Goal: Information Seeking & Learning: Check status

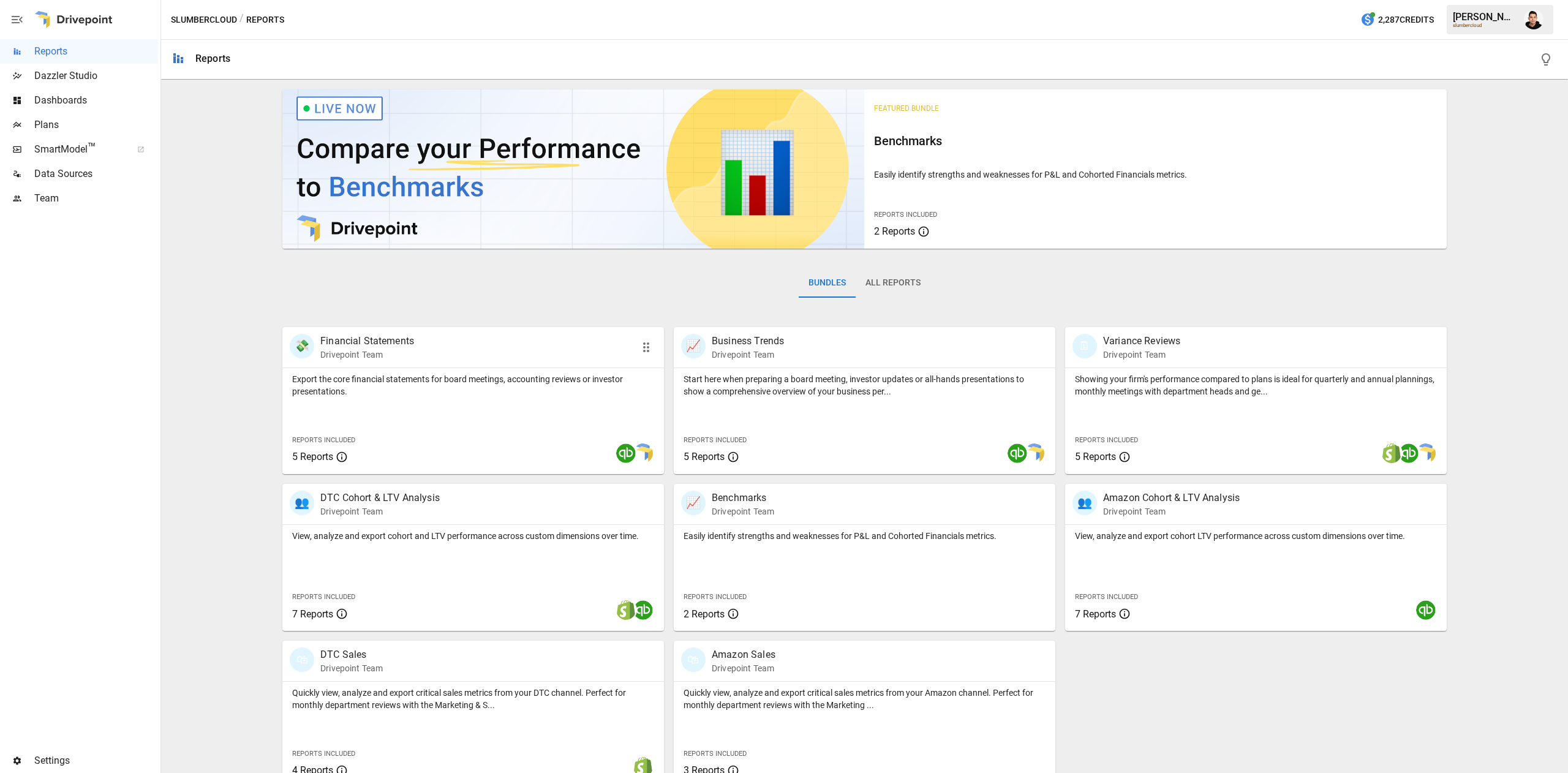
scroll to position [20, 0]
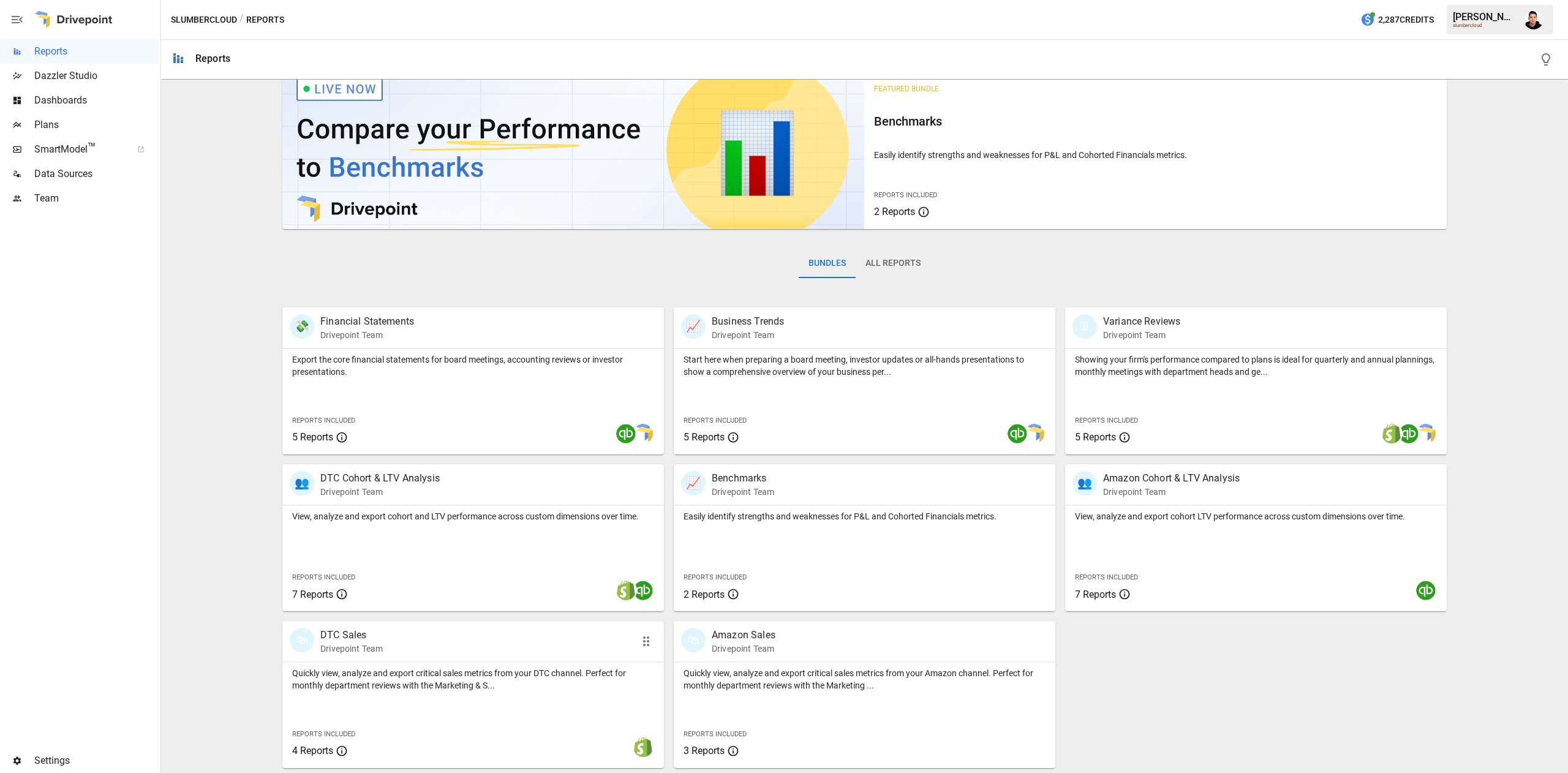
click at [501, 680] on p "Quickly view, analyze and export critical sales metrics from your DTC channel. …" at bounding box center [473, 680] width 362 height 24
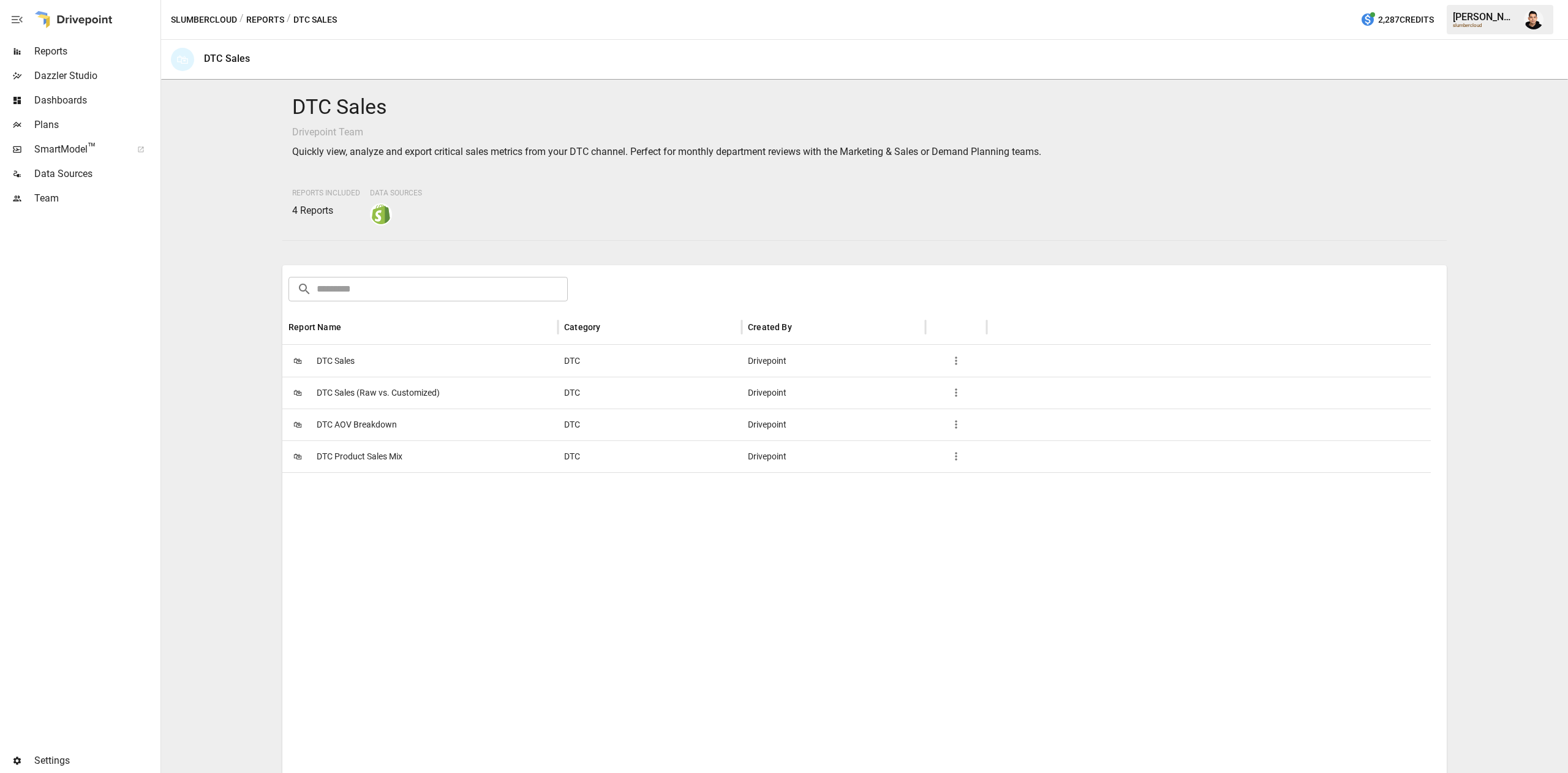
click at [365, 424] on span "DTC AOV Breakdown" at bounding box center [357, 425] width 81 height 31
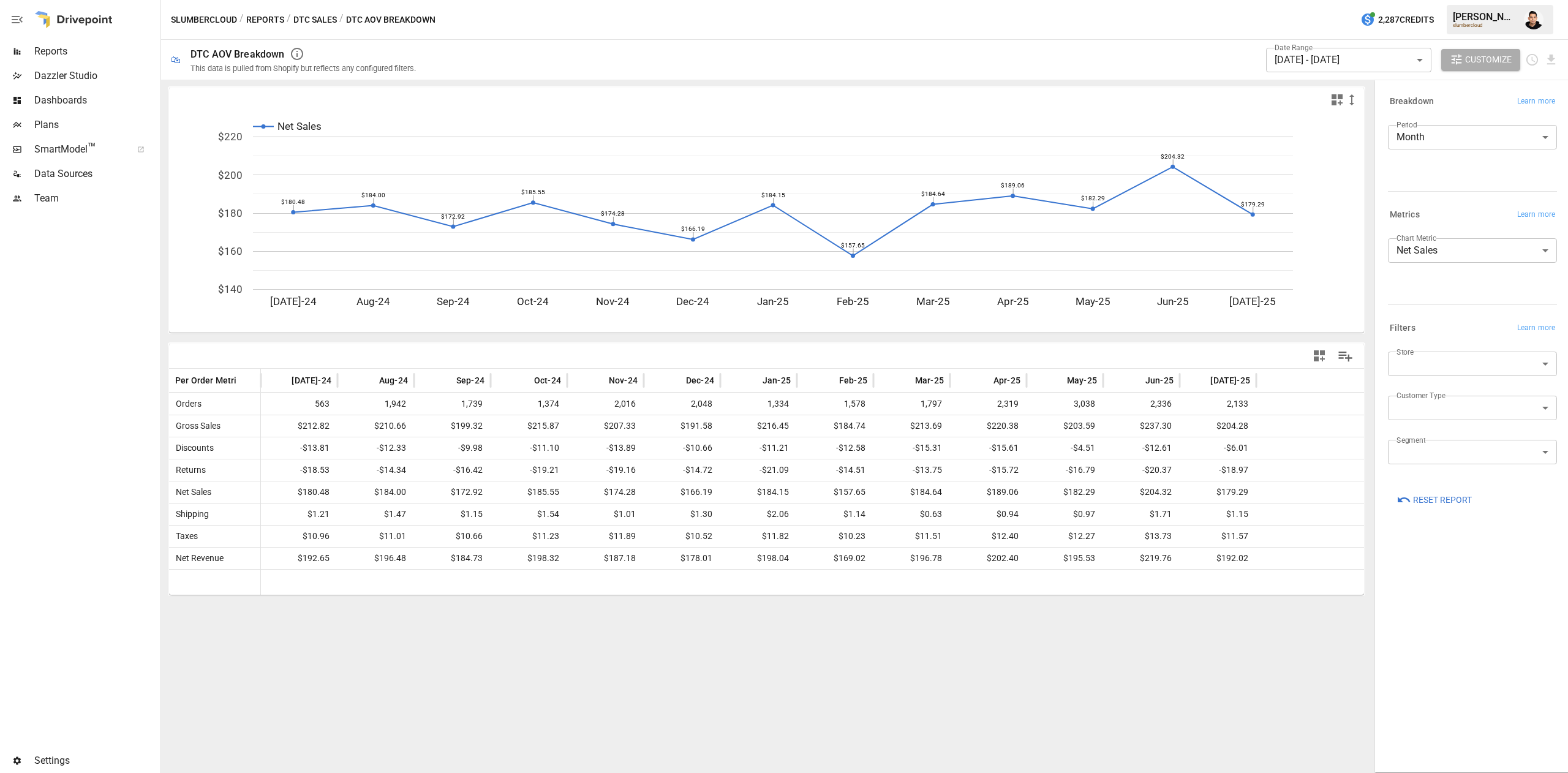
click at [1434, 493] on span "Reset Report" at bounding box center [1442, 500] width 59 height 16
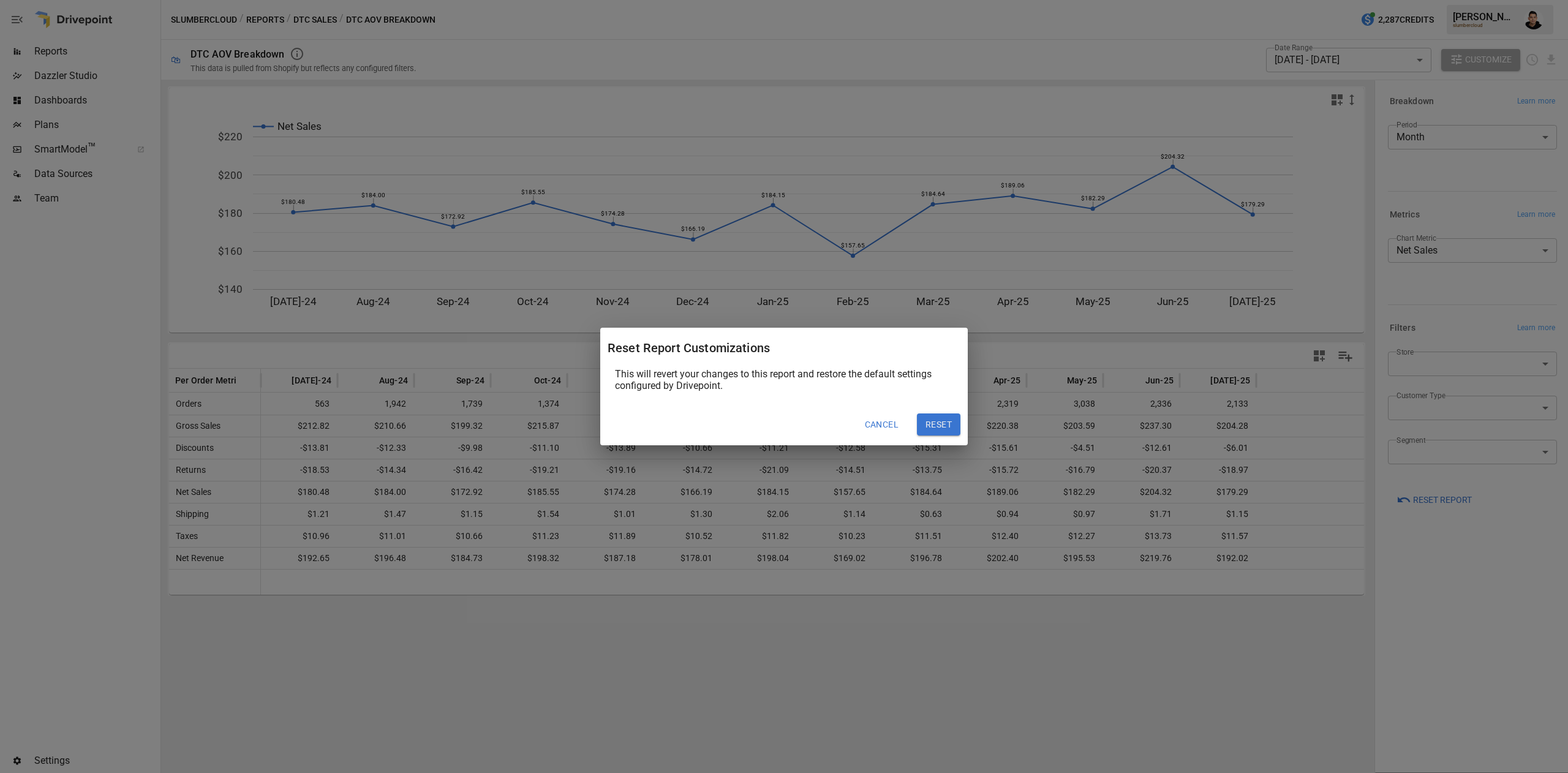
click at [951, 420] on button "Reset" at bounding box center [939, 424] width 43 height 22
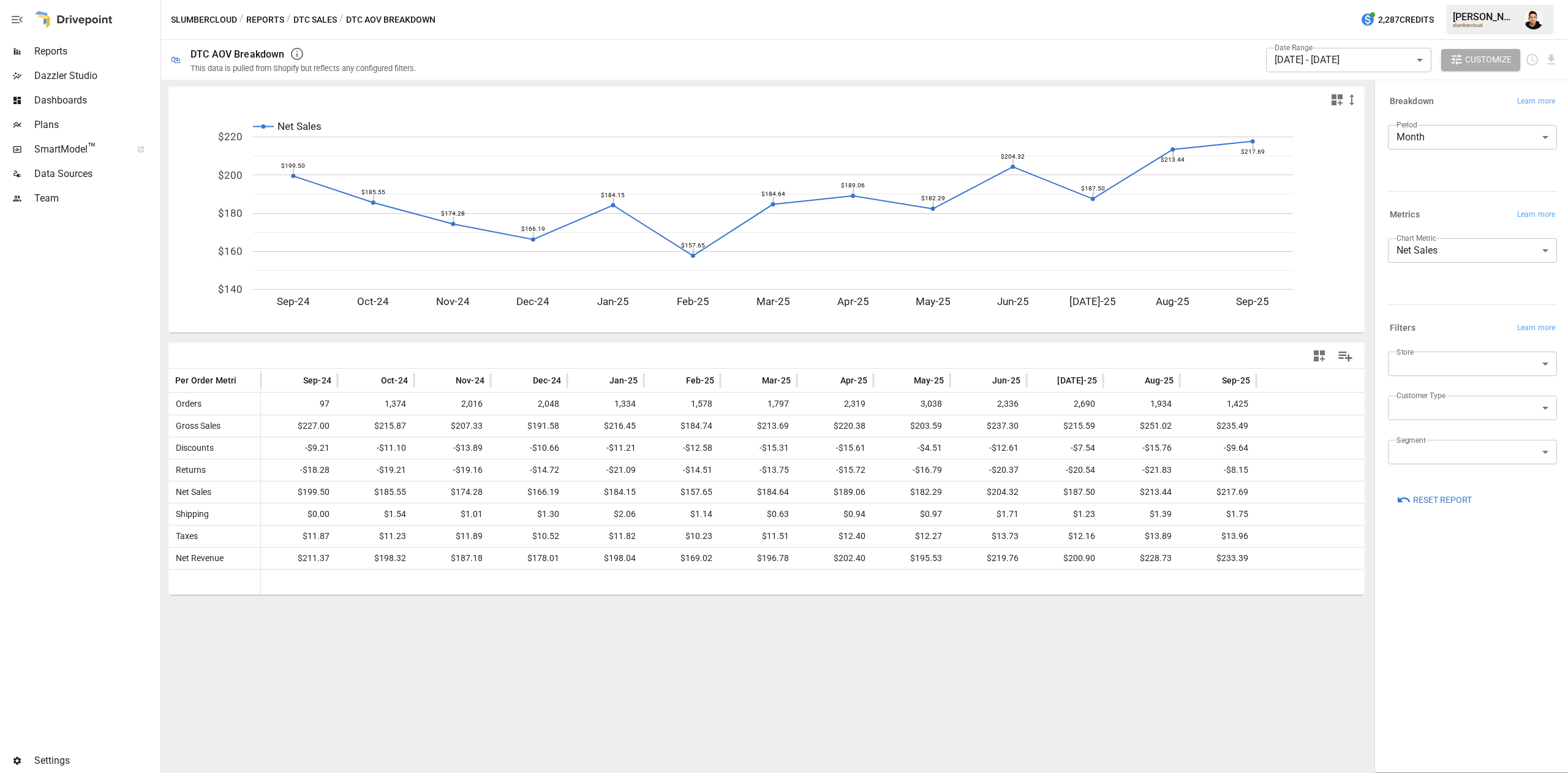
click at [1433, 0] on body "Reports Dazzler Studio Dashboards Plans SmartModel ™ Data Sources Team Settings…" at bounding box center [784, 0] width 1568 height 0
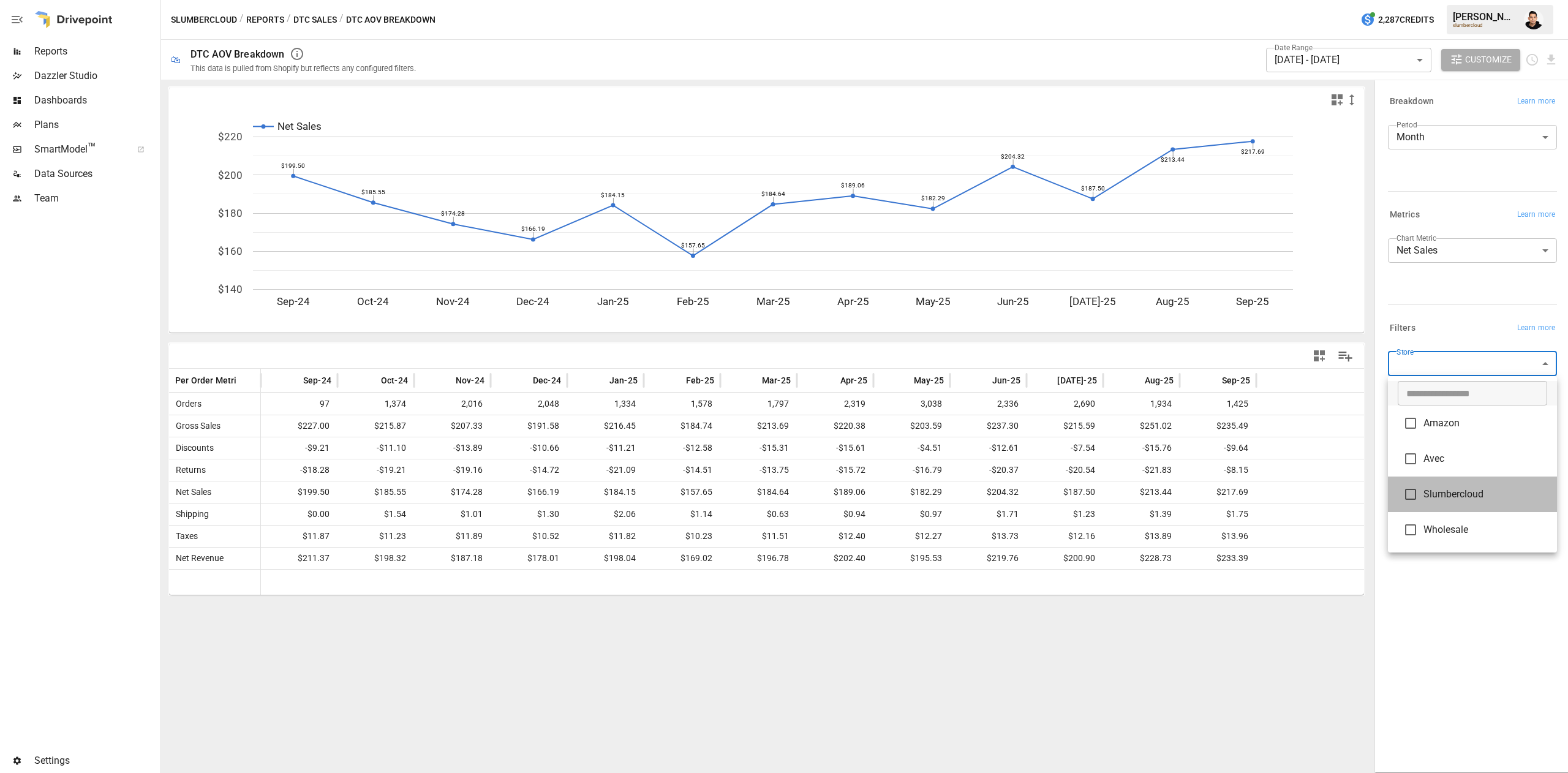
click at [1434, 489] on span "Slumbercloud" at bounding box center [1485, 494] width 124 height 15
type input "**********"
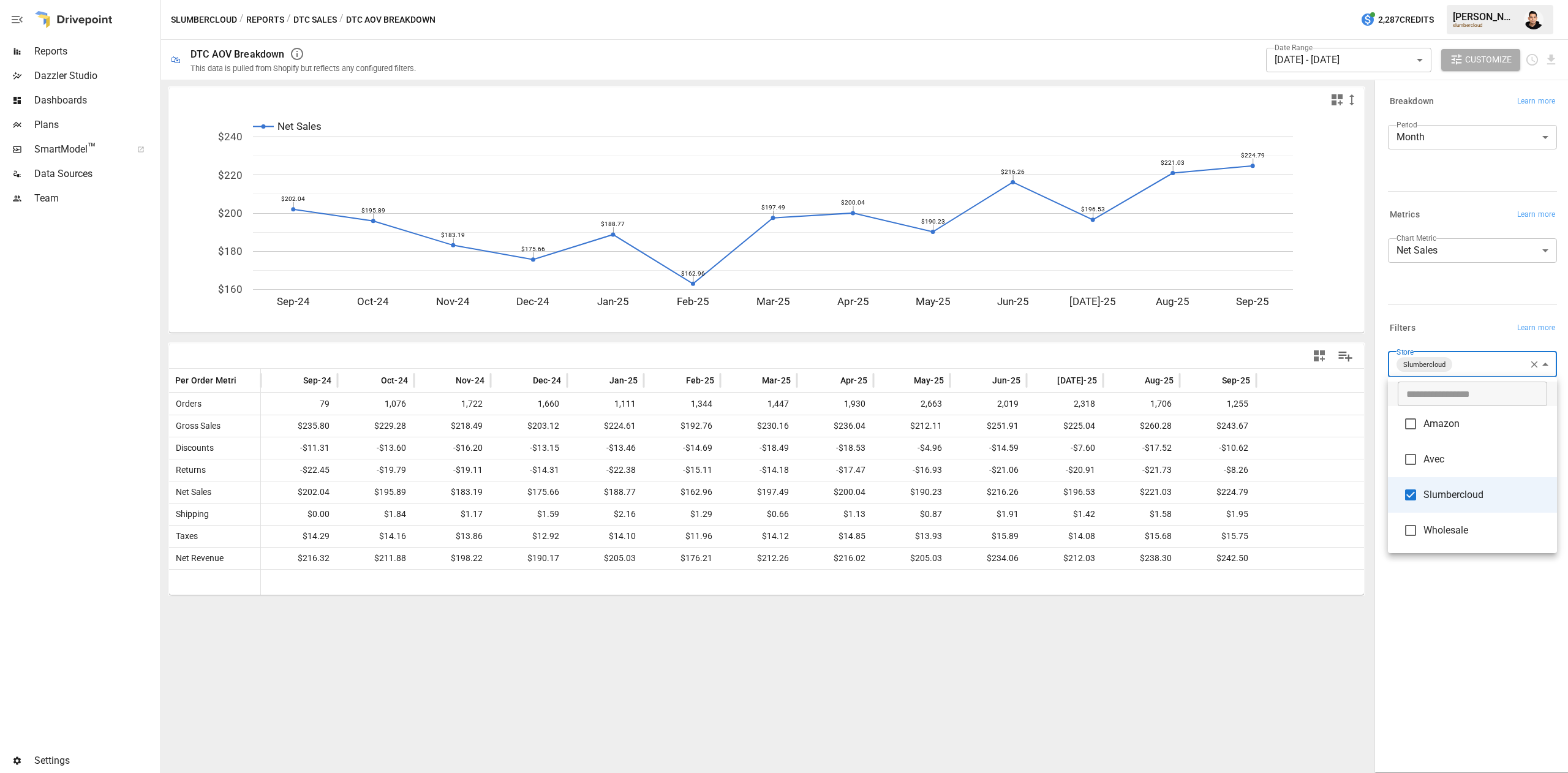
click at [1419, 305] on div at bounding box center [784, 386] width 1568 height 773
click at [1454, 392] on div "**********" at bounding box center [1473, 413] width 169 height 124
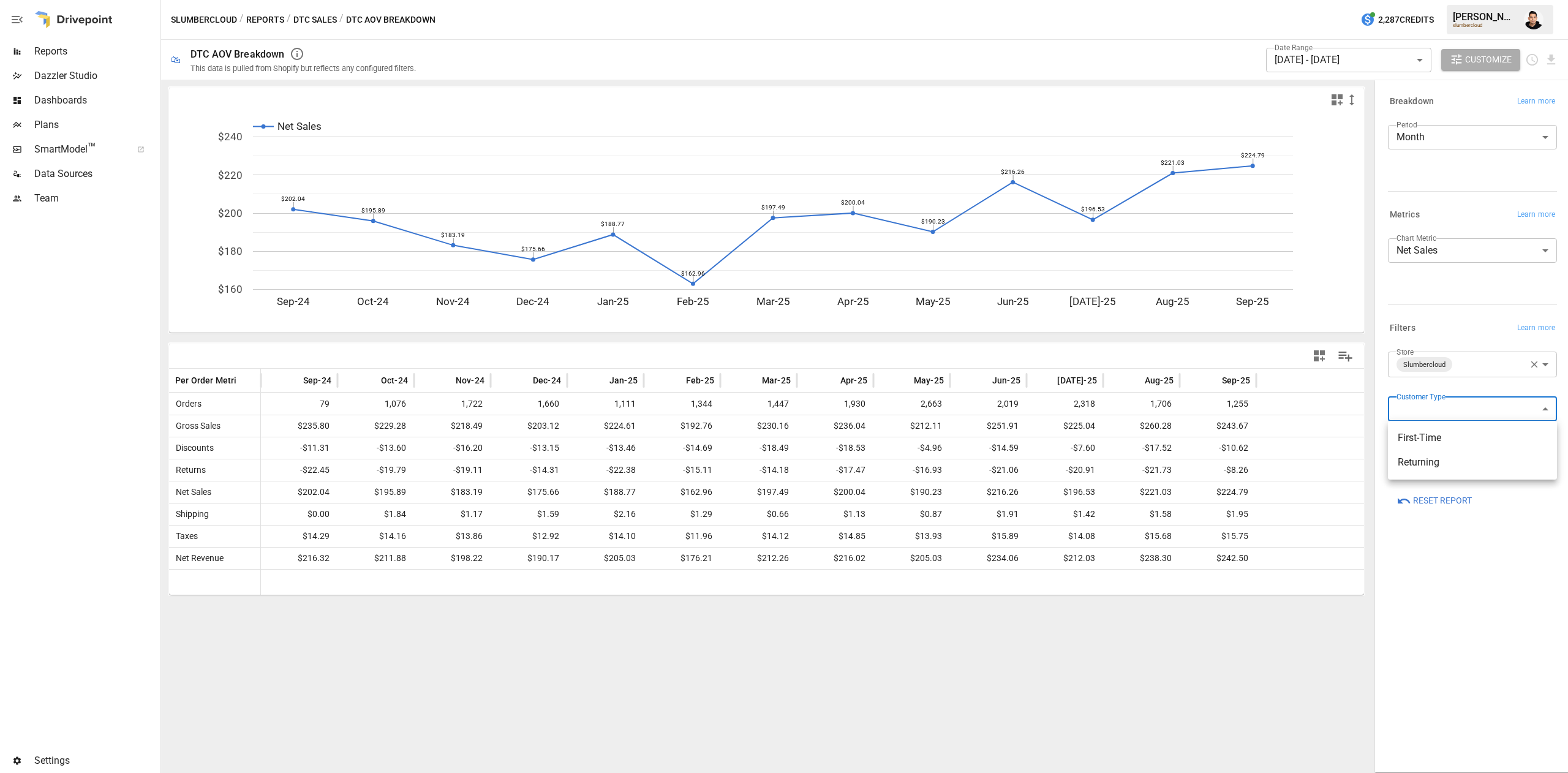
click at [1426, 0] on body "Reports Dazzler Studio Dashboards Plans SmartModel ™ Data Sources Team Settings…" at bounding box center [784, 0] width 1568 height 0
click at [1427, 436] on span "First-Time" at bounding box center [1472, 438] width 150 height 15
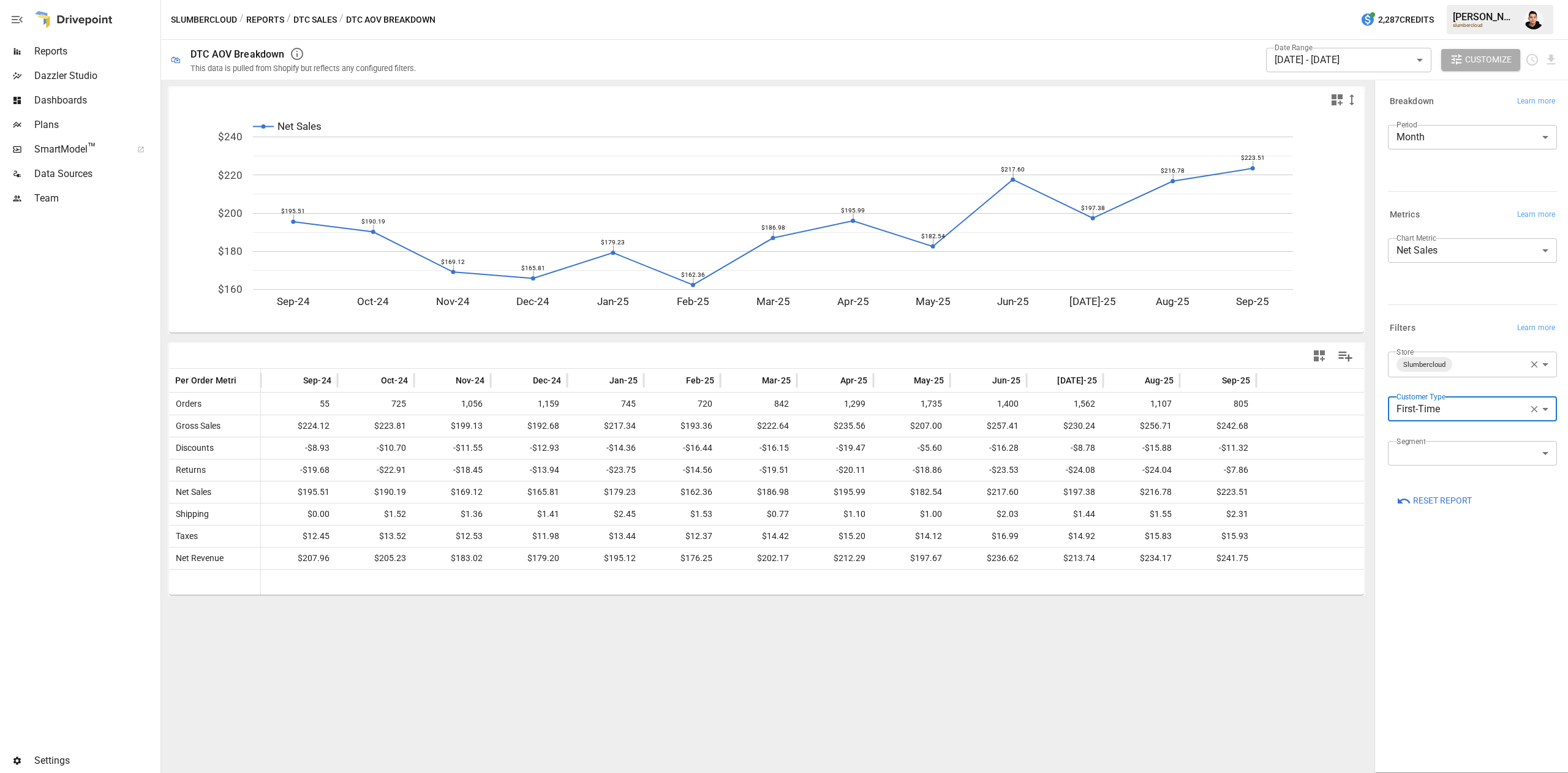
click at [1434, 0] on body "Reports Dazzler Studio Dashboards Plans SmartModel ™ Data Sources Team Settings…" at bounding box center [784, 0] width 1568 height 0
click at [1425, 462] on span "Returning" at bounding box center [1472, 462] width 150 height 15
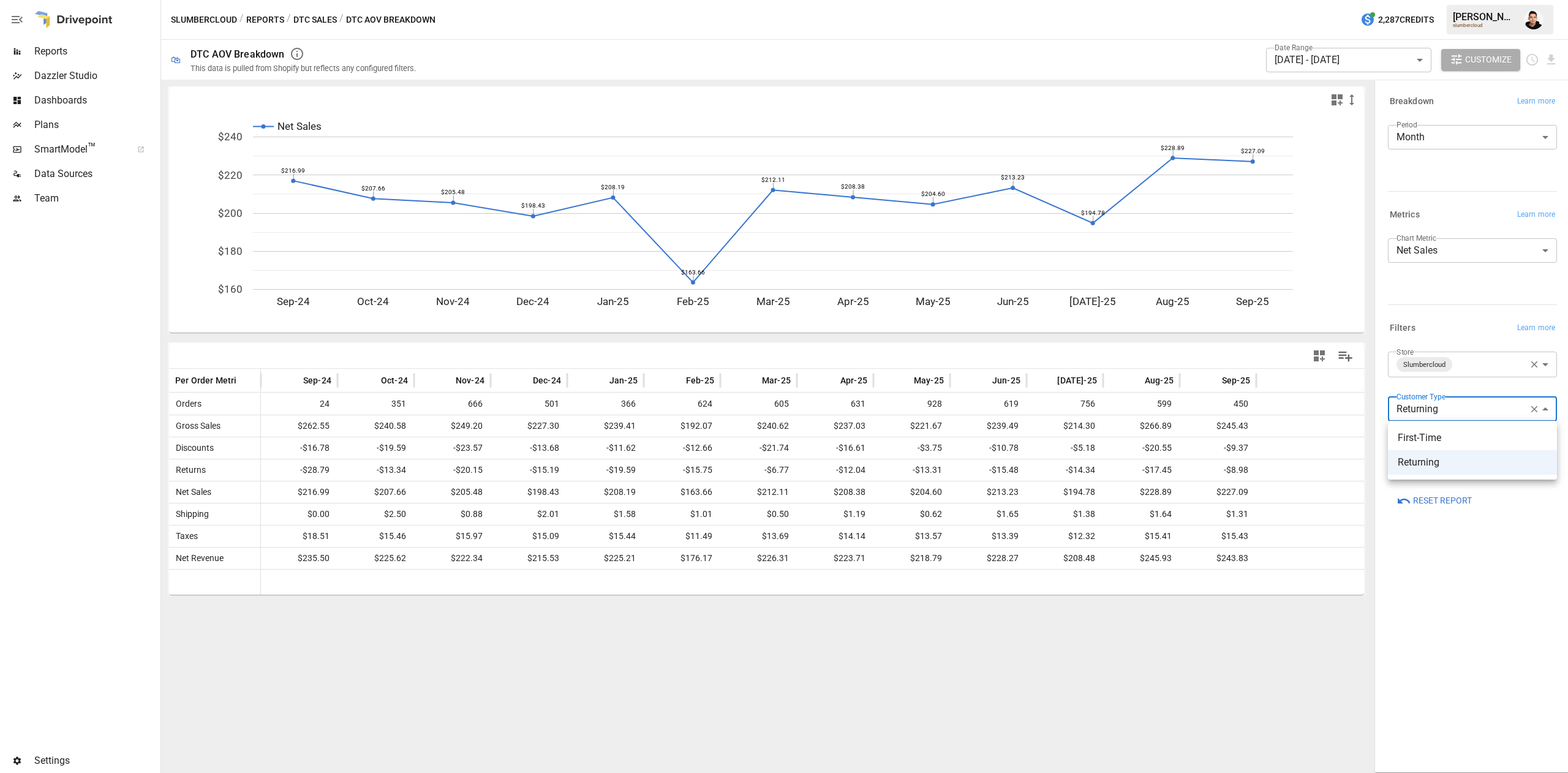
click at [1431, 0] on body "Reports Dazzler Studio Dashboards Plans SmartModel ™ Data Sources Team Settings…" at bounding box center [784, 0] width 1568 height 0
click at [1424, 435] on span "First-Time" at bounding box center [1472, 438] width 150 height 15
type input "**********"
